Goal: Check status

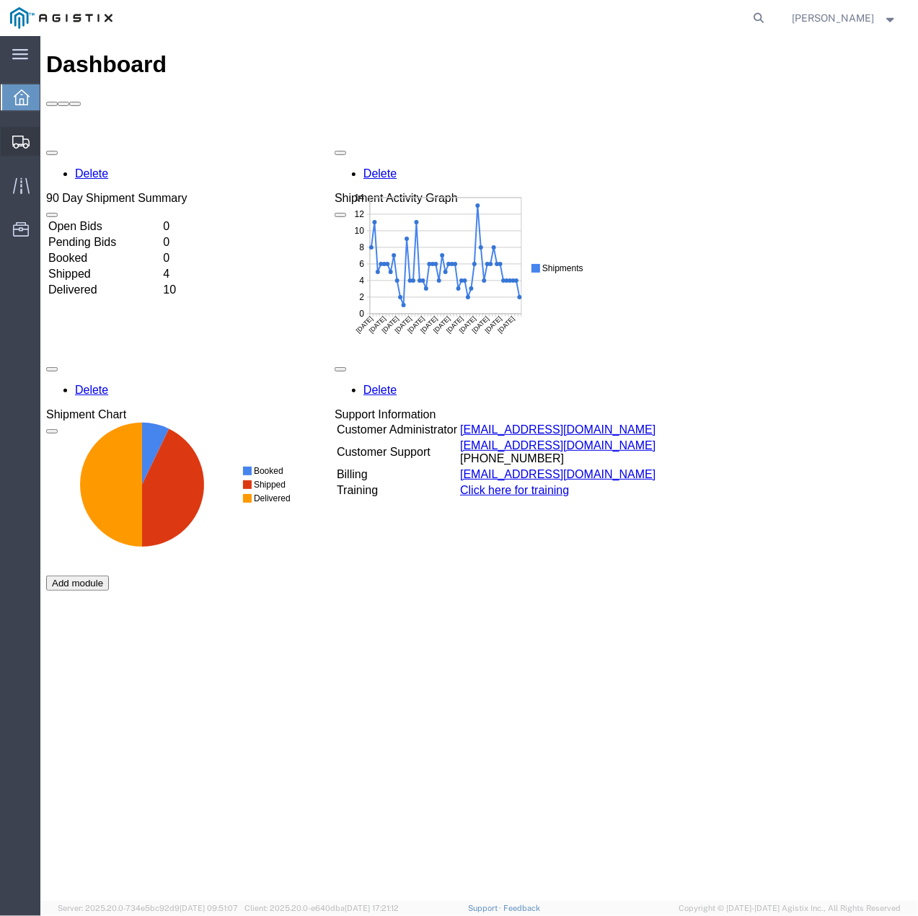
click at [14, 140] on icon at bounding box center [20, 142] width 17 height 13
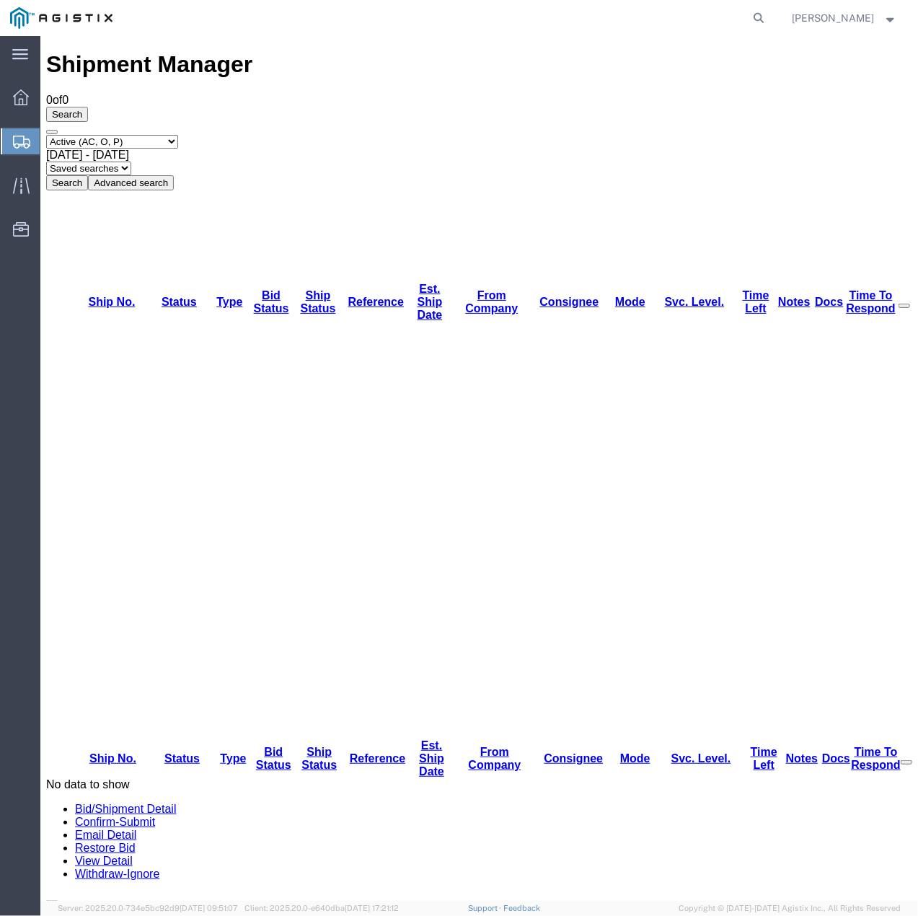
click at [174, 134] on select "Select status Active (AC, O, P) All Approved Awaiting Confirmation (AC) Booked …" at bounding box center [111, 141] width 132 height 14
select select "ALL"
click at [45, 134] on select "Select status Active (AC, O, P) All Approved Awaiting Confirmation (AC) Booked …" at bounding box center [111, 141] width 132 height 14
click at [87, 174] on button "Search" at bounding box center [66, 181] width 42 height 15
